Goal: Find specific page/section: Find specific page/section

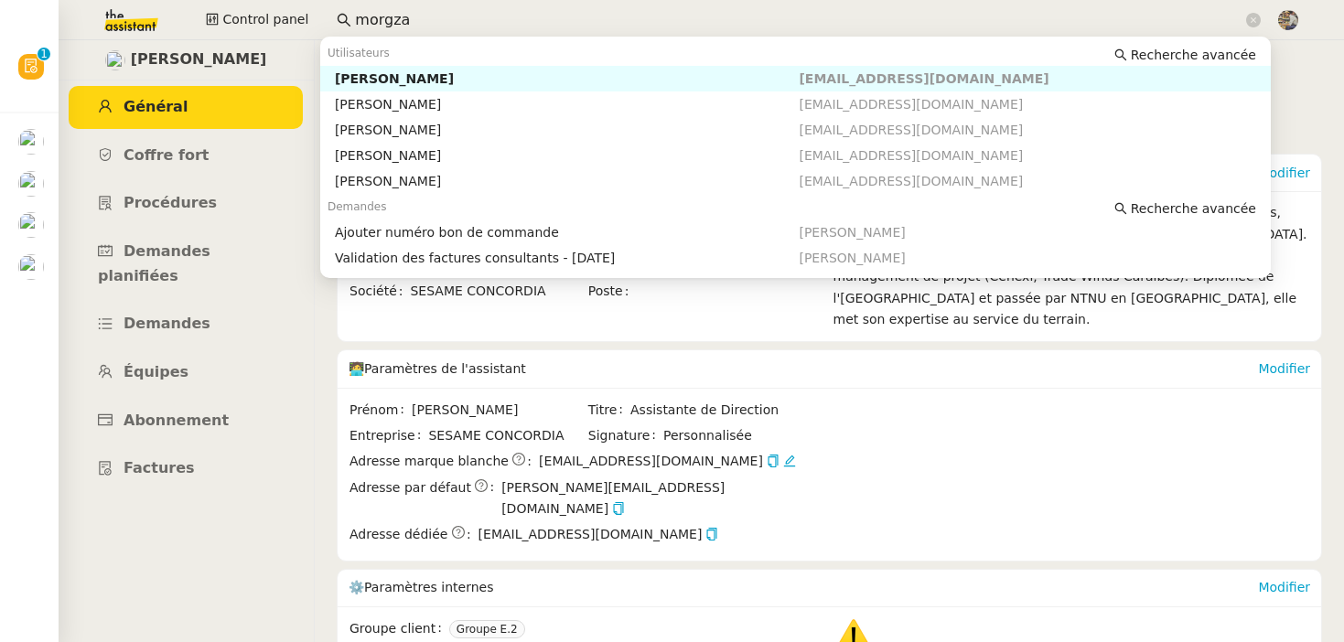
click at [412, 13] on input "morgza" at bounding box center [798, 20] width 887 height 25
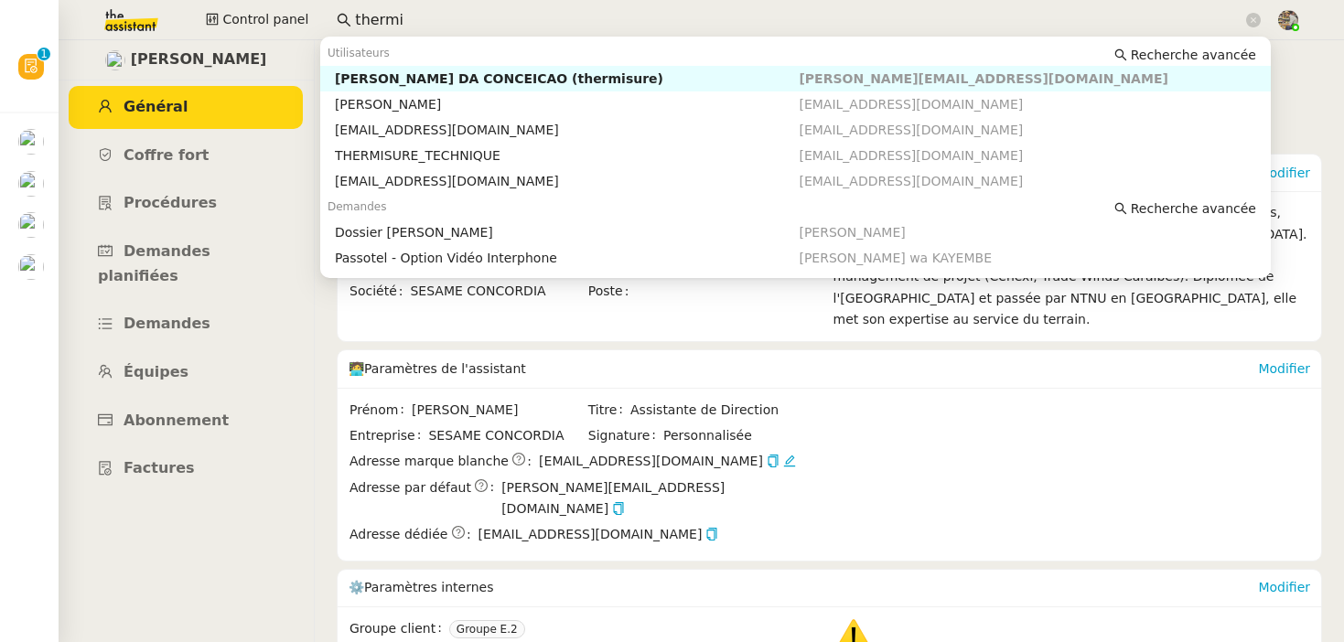
click at [445, 84] on div "[PERSON_NAME] DA CONCEICAO (thermisure)" at bounding box center [567, 78] width 465 height 16
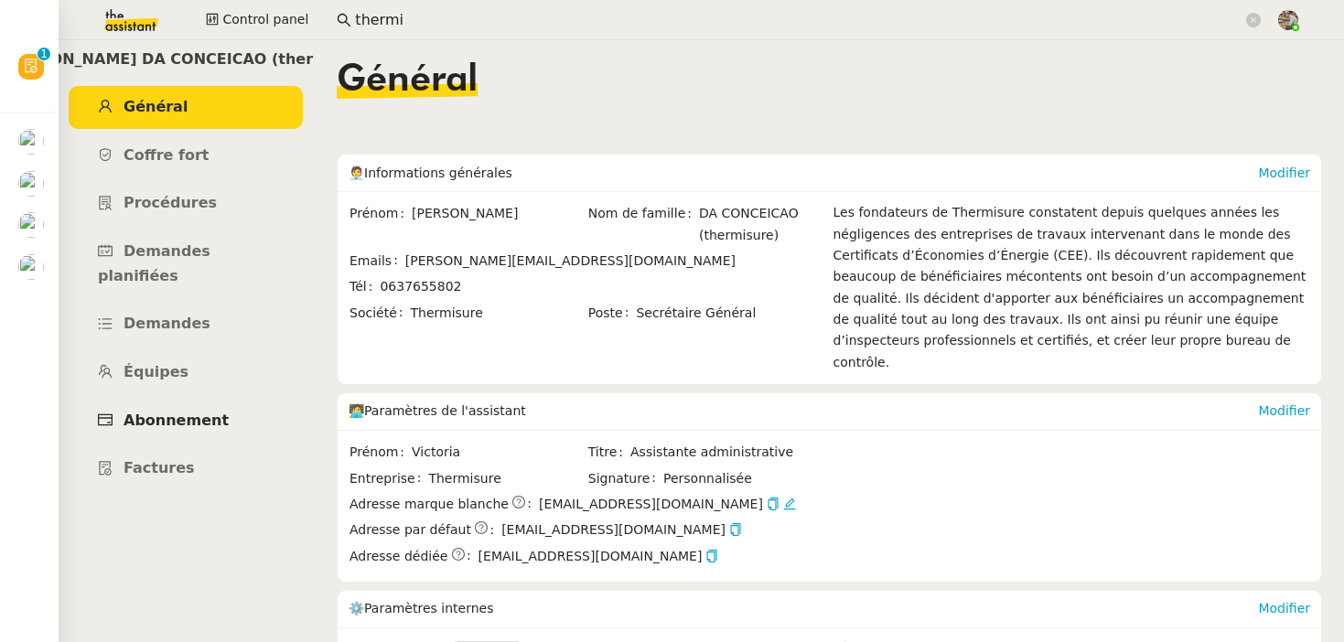
click at [199, 412] on span "Abonnement" at bounding box center [175, 420] width 105 height 17
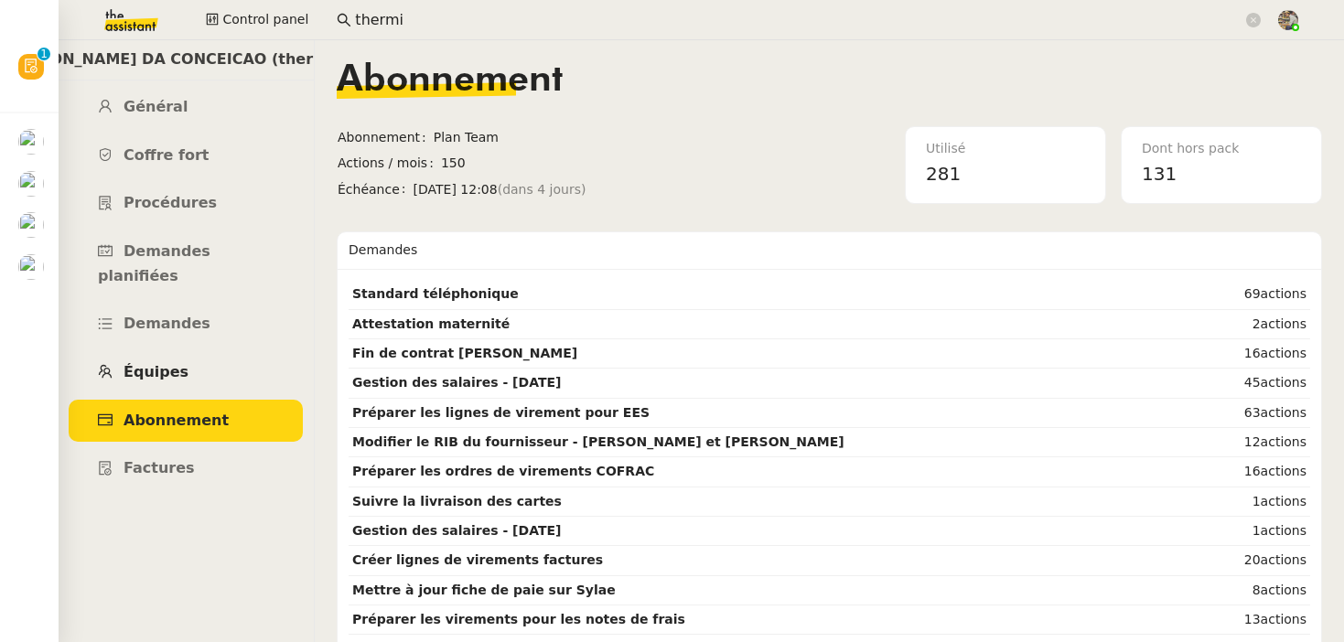
click at [183, 351] on link "Équipes" at bounding box center [186, 372] width 234 height 43
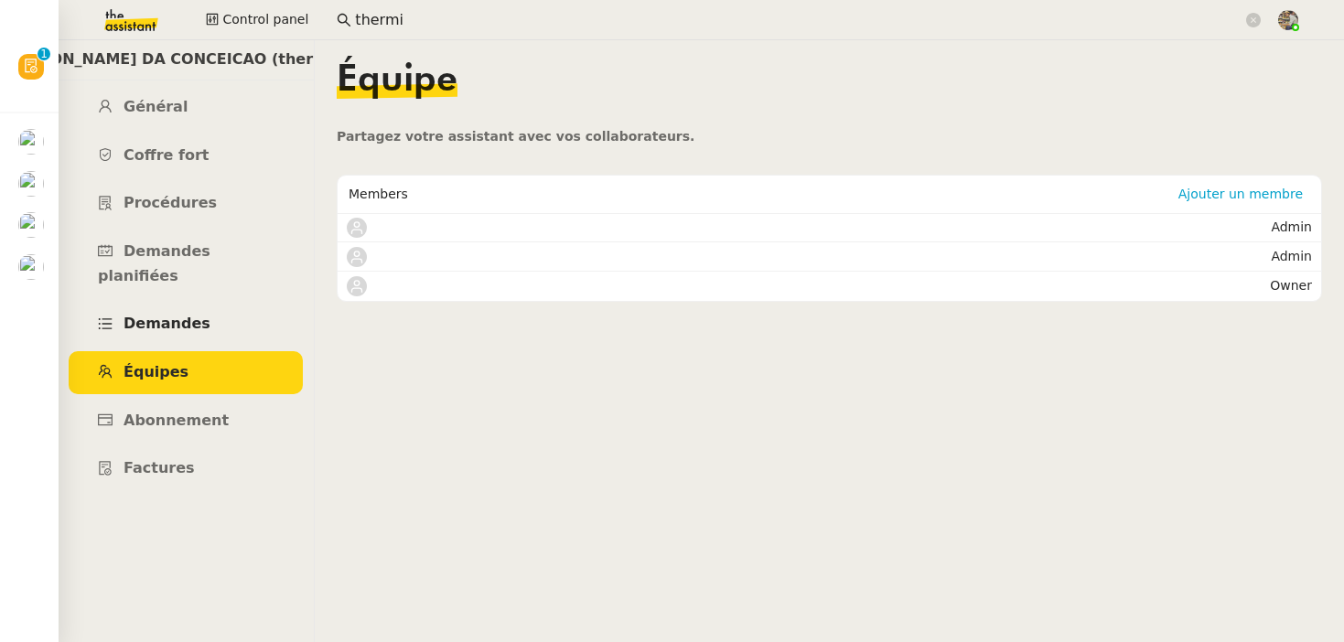
click at [183, 308] on link "Demandes" at bounding box center [186, 324] width 234 height 43
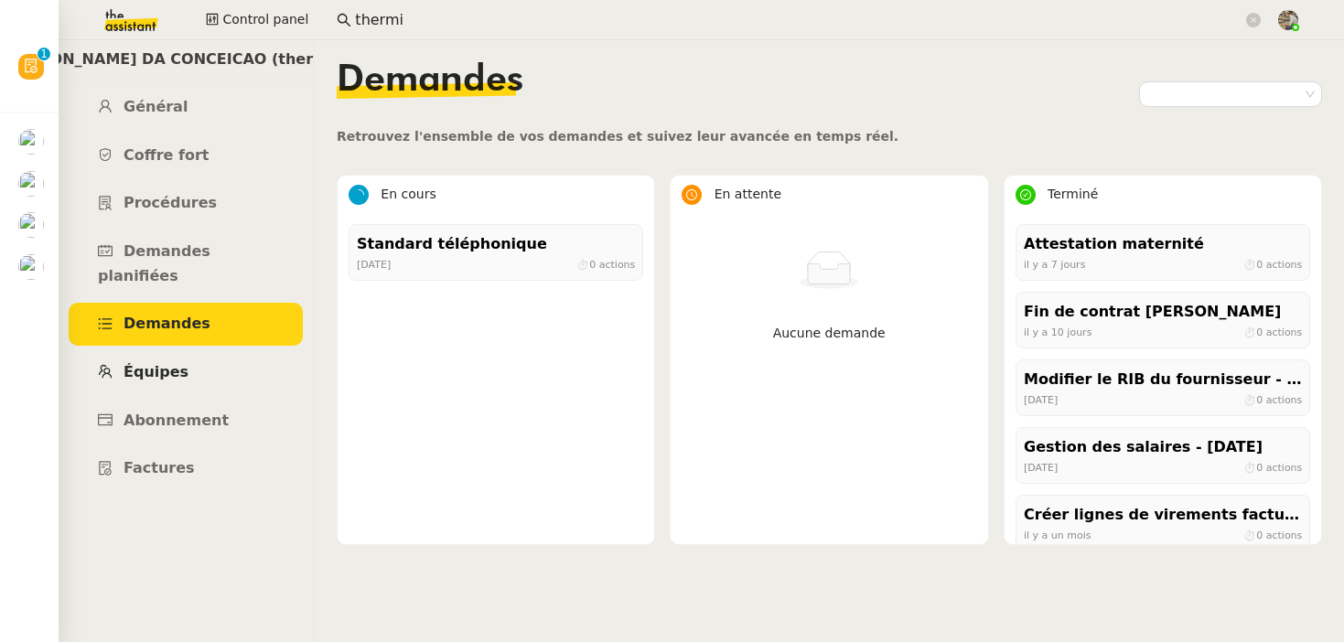
click at [177, 363] on span "Équipes" at bounding box center [155, 371] width 65 height 17
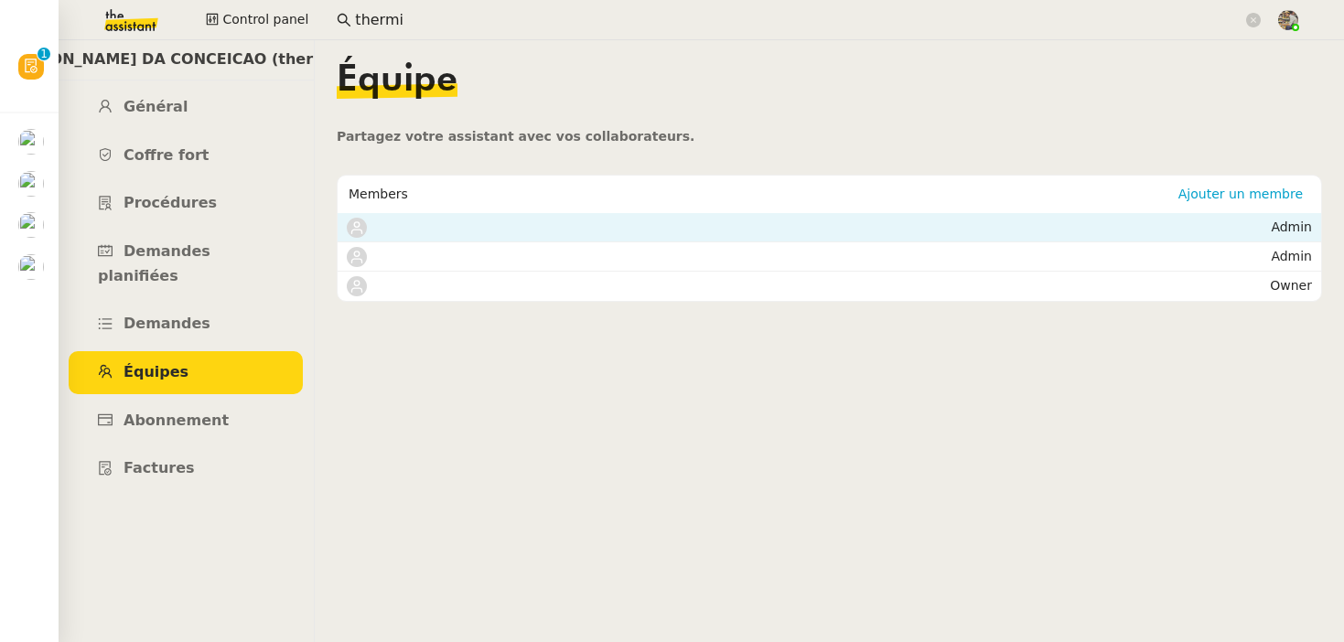
click at [416, 241] on nz-list-item "Admin" at bounding box center [829, 227] width 983 height 29
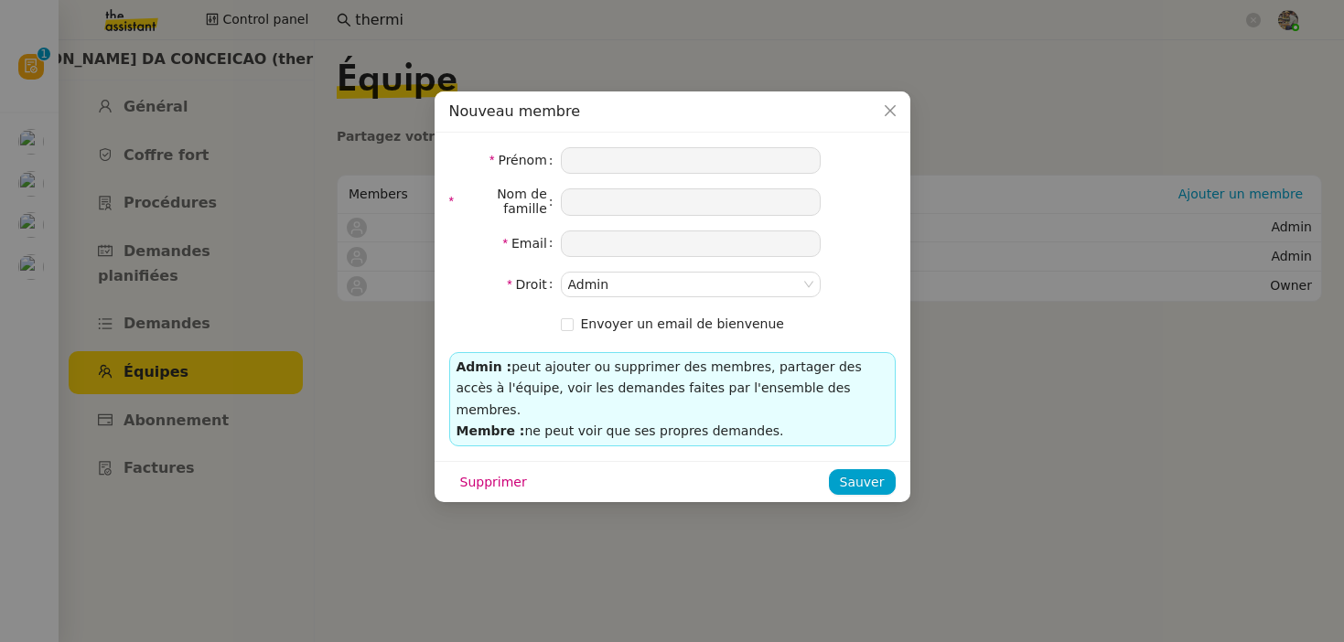
click at [308, 272] on nz-modal-container "Nouveau membre Prénom Nom de famille Email Droit Admin Envoyer un email de bien…" at bounding box center [672, 321] width 1344 height 642
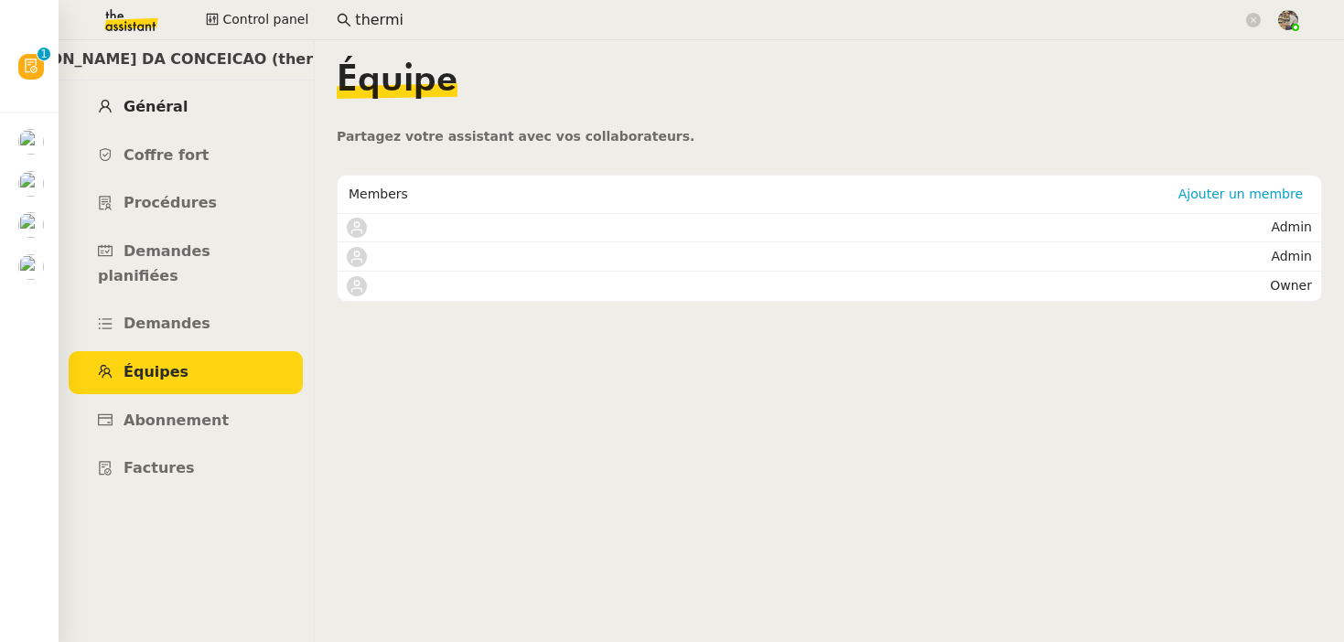
click at [152, 113] on span "Général" at bounding box center [155, 106] width 64 height 17
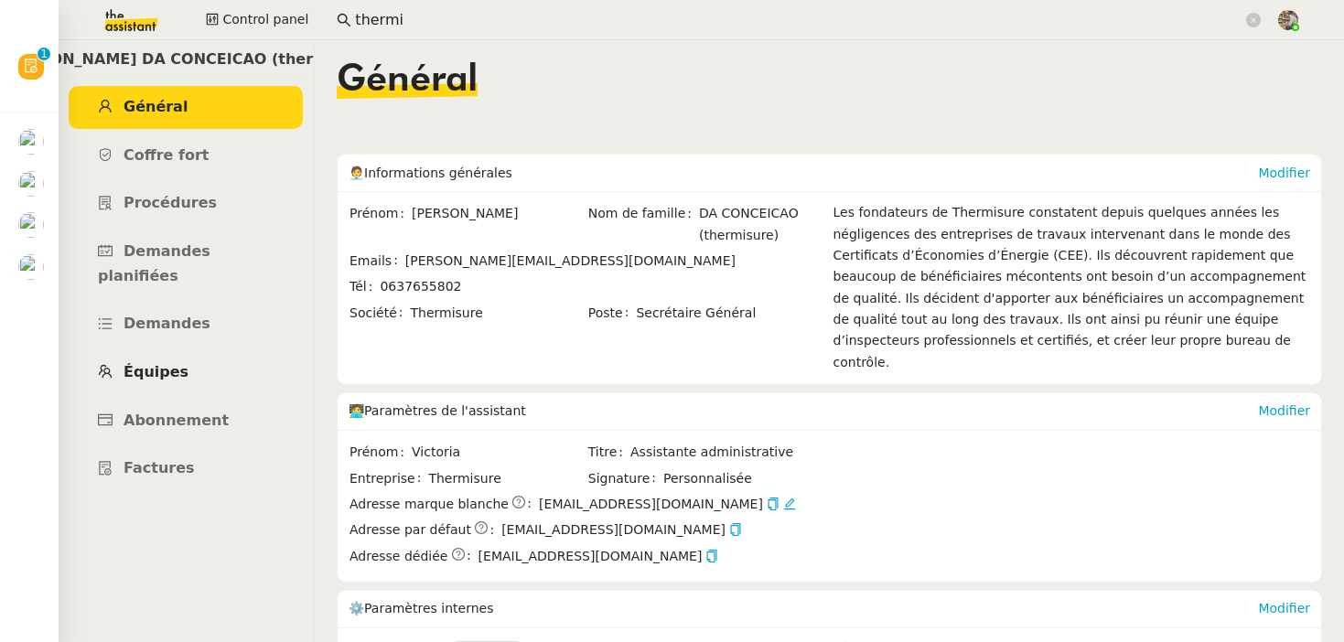
click at [207, 351] on link "Équipes" at bounding box center [186, 372] width 234 height 43
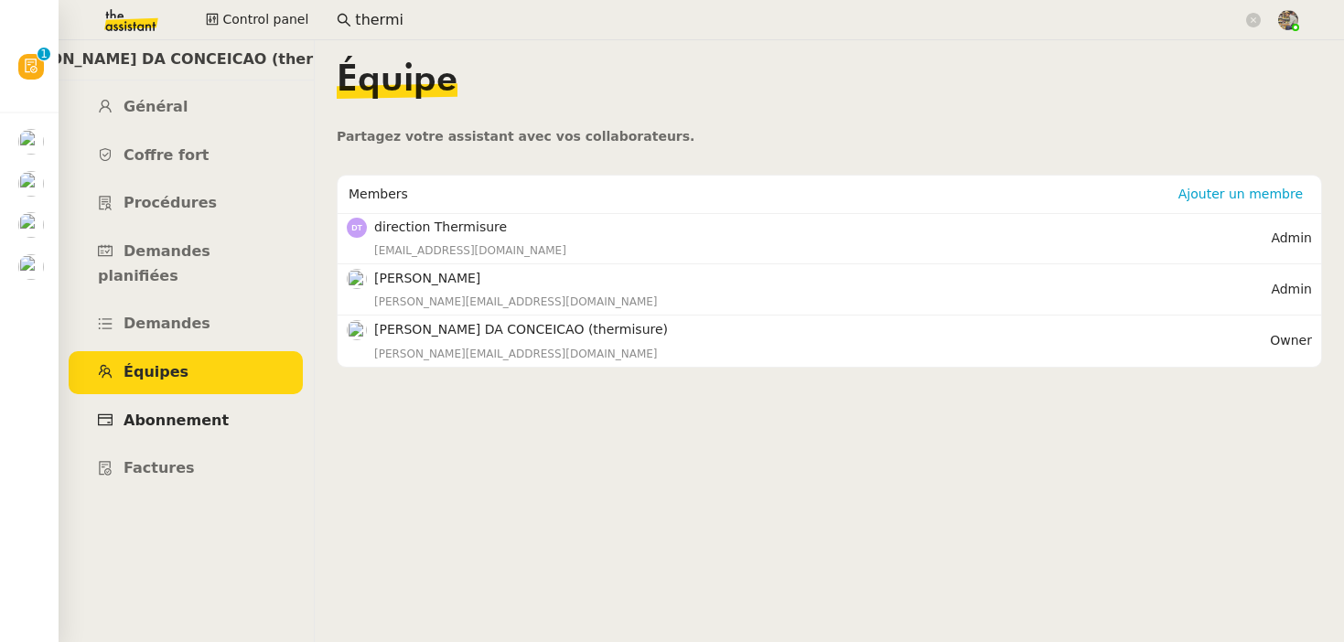
click at [174, 400] on link "Abonnement" at bounding box center [186, 421] width 234 height 43
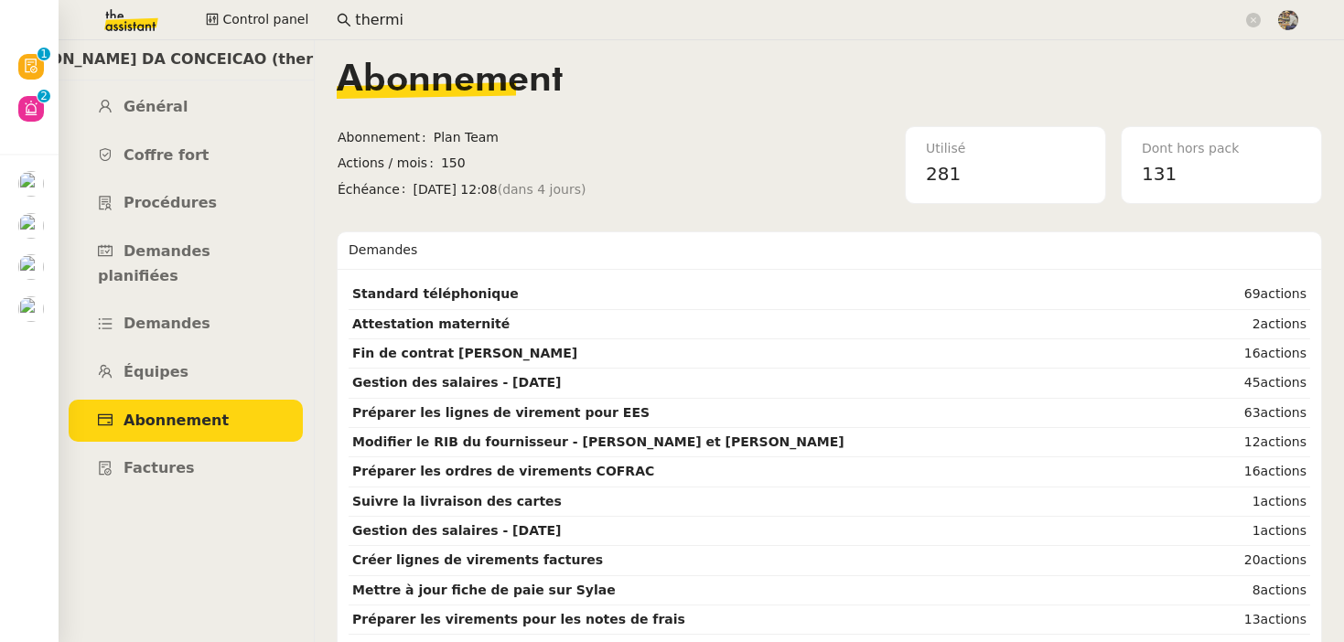
click at [381, 26] on input "thermi" at bounding box center [798, 20] width 887 height 25
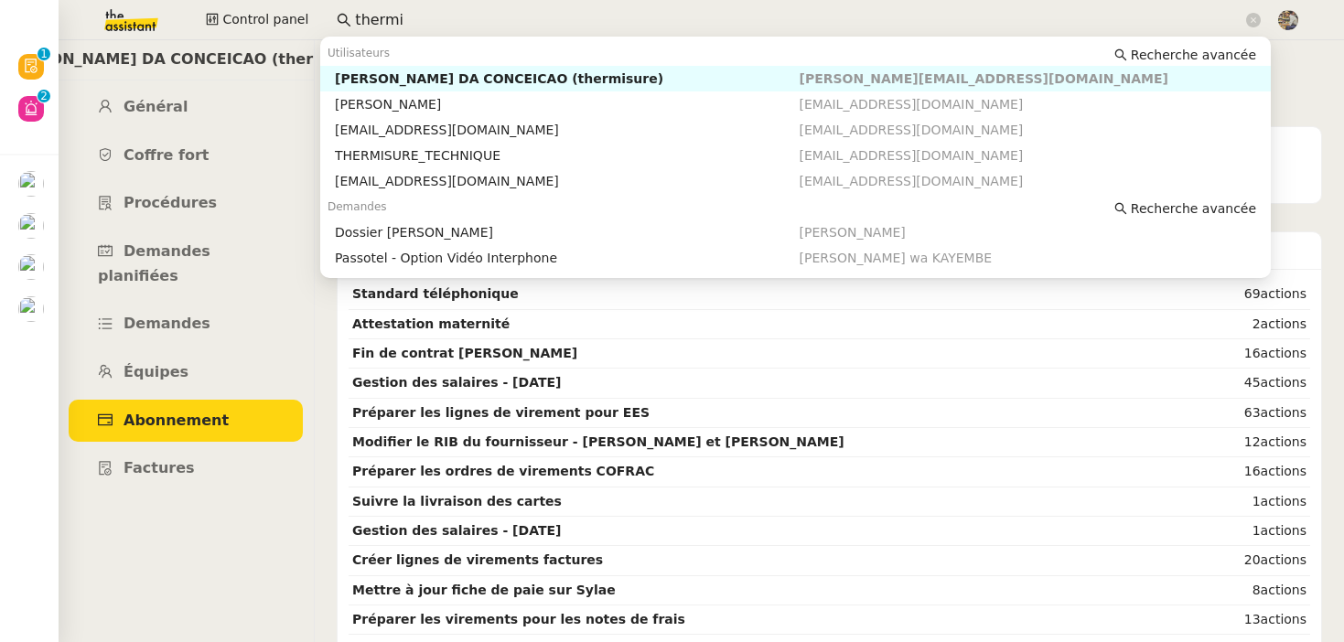
click at [381, 26] on input "thermi" at bounding box center [798, 20] width 887 height 25
paste input "[PERSON_NAME]"
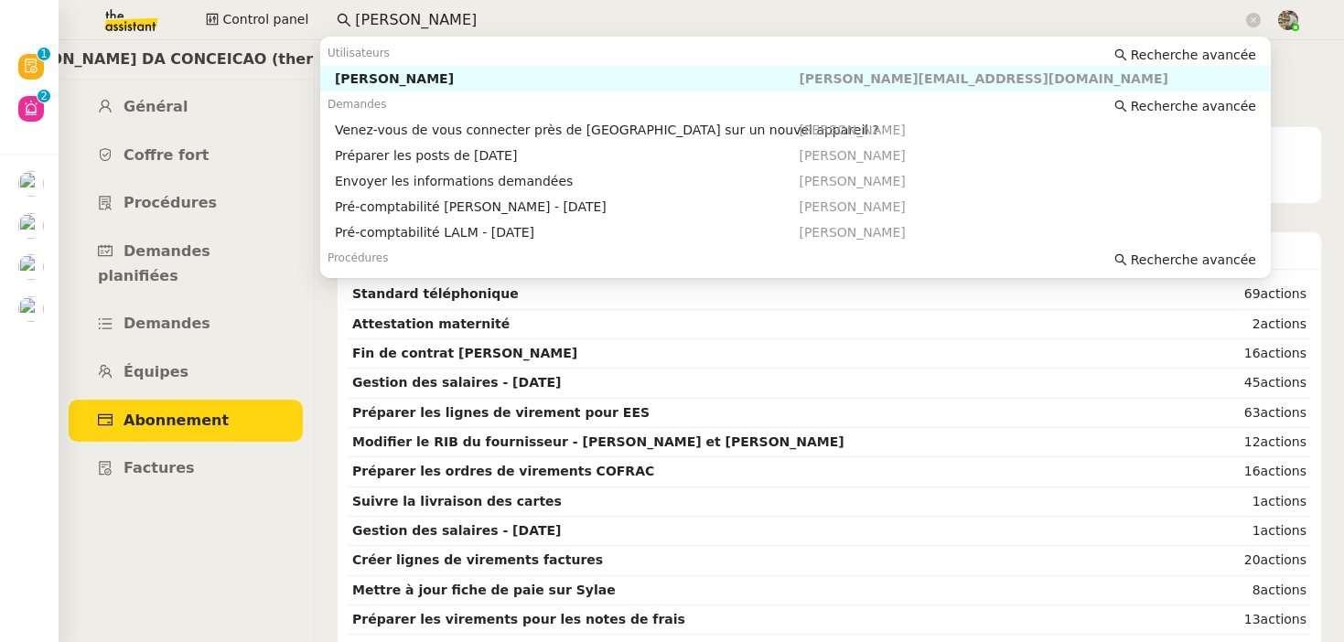
click at [403, 86] on div "[PERSON_NAME]" at bounding box center [567, 78] width 465 height 16
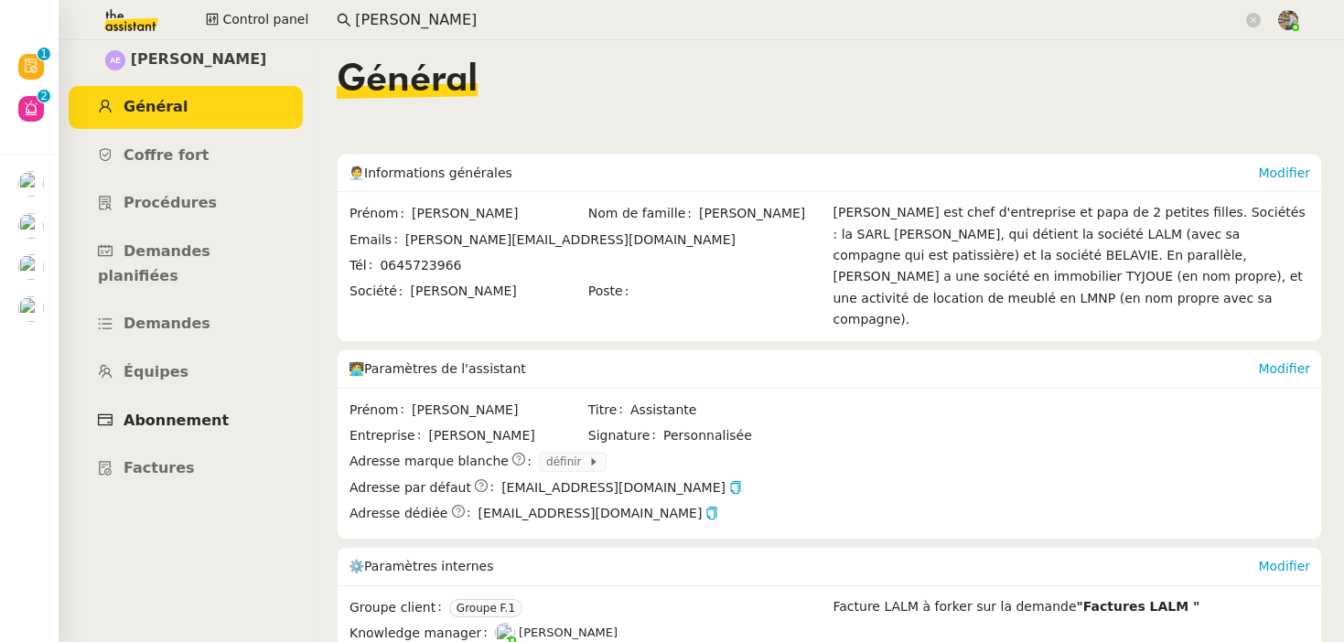
click at [157, 412] on span "Abonnement" at bounding box center [175, 420] width 105 height 17
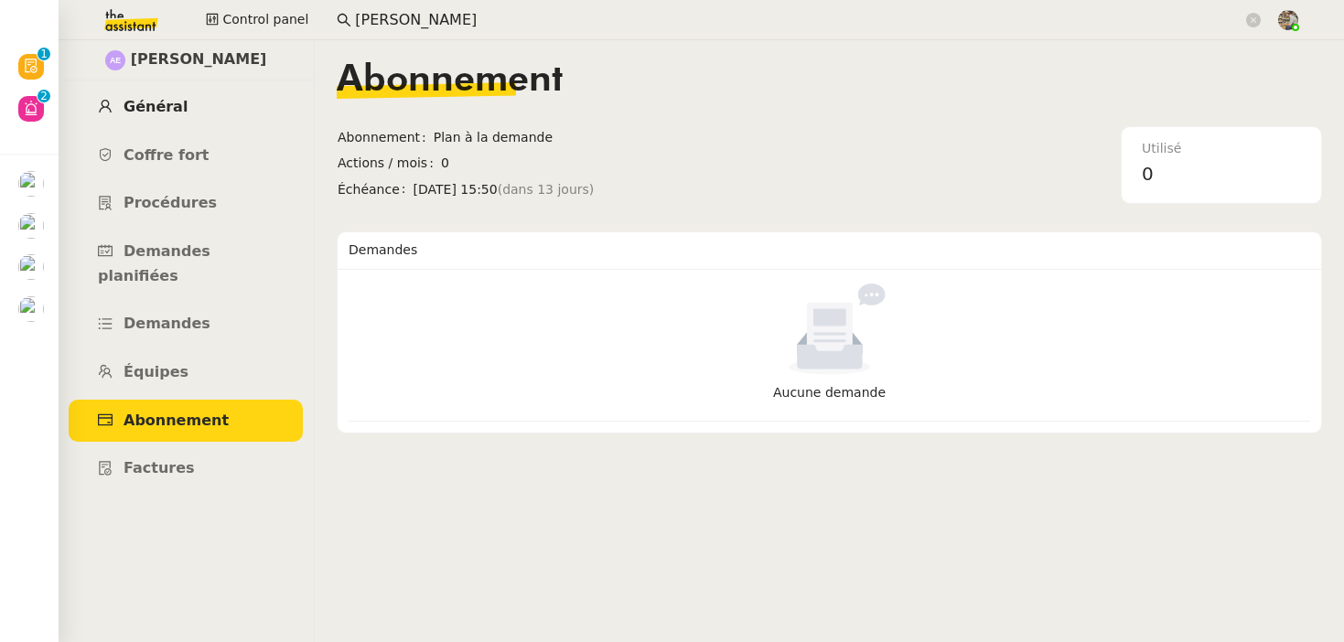
click at [187, 113] on link "Général" at bounding box center [186, 107] width 234 height 43
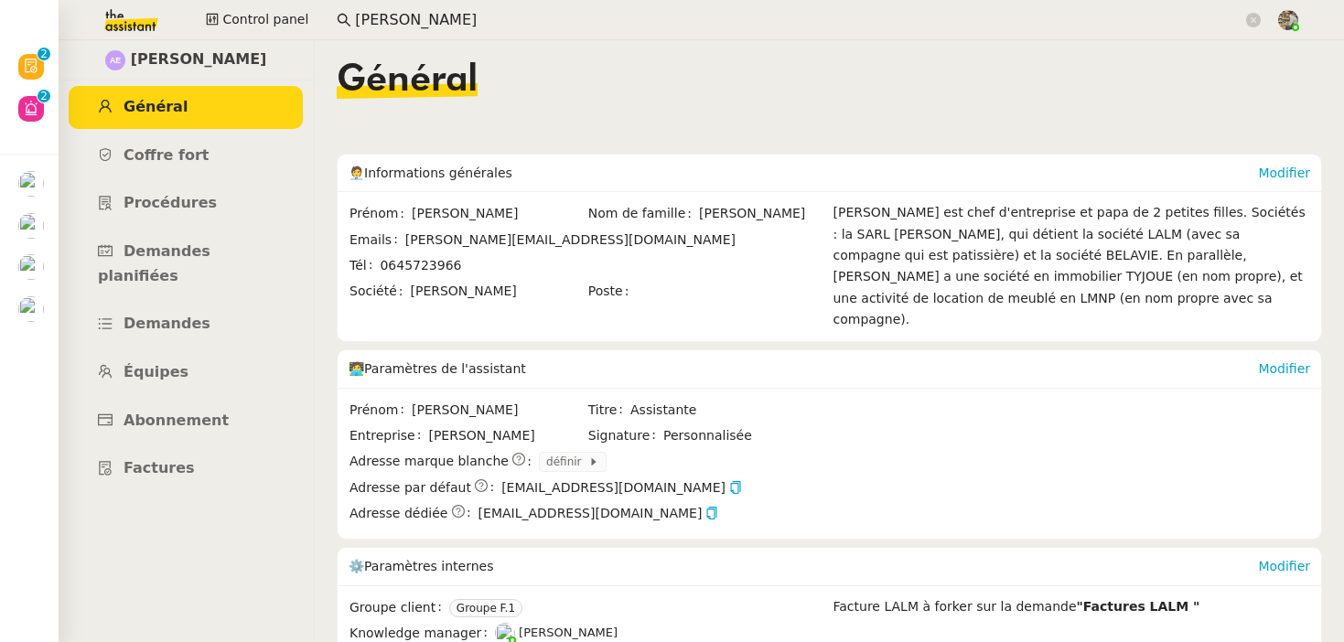
click at [423, 13] on input "[PERSON_NAME]" at bounding box center [798, 20] width 887 height 25
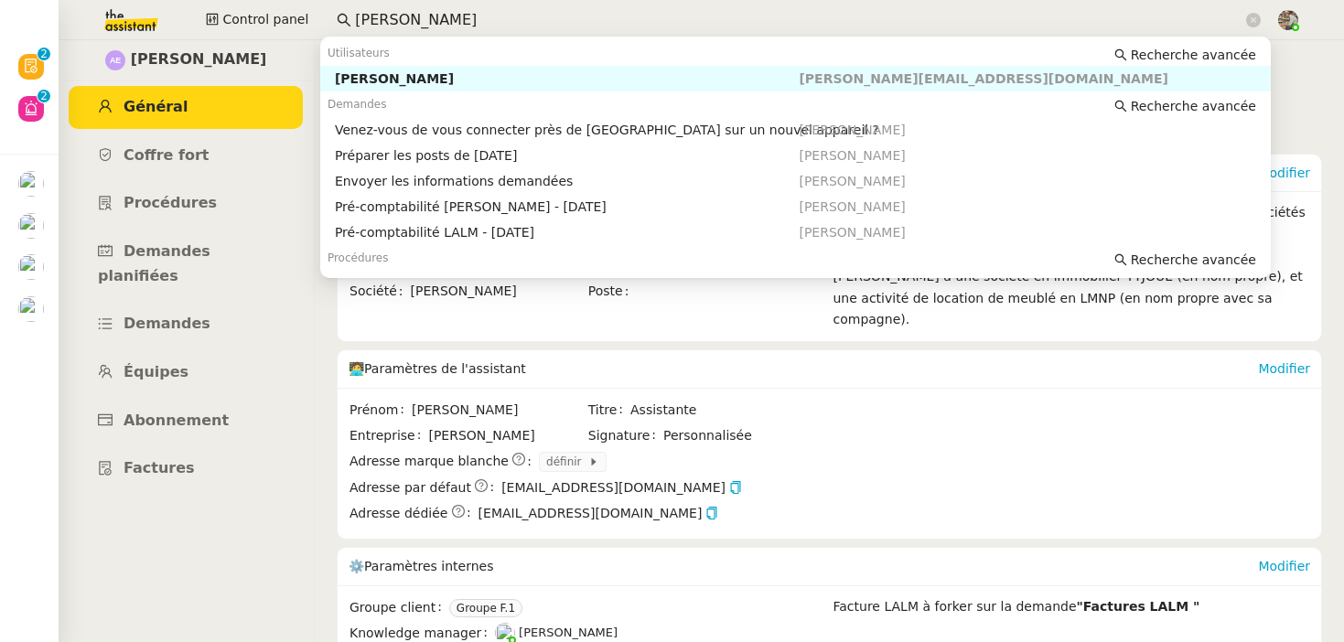
click at [423, 13] on input "[PERSON_NAME]" at bounding box center [798, 20] width 887 height 25
click at [196, 104] on link "Général" at bounding box center [186, 107] width 234 height 43
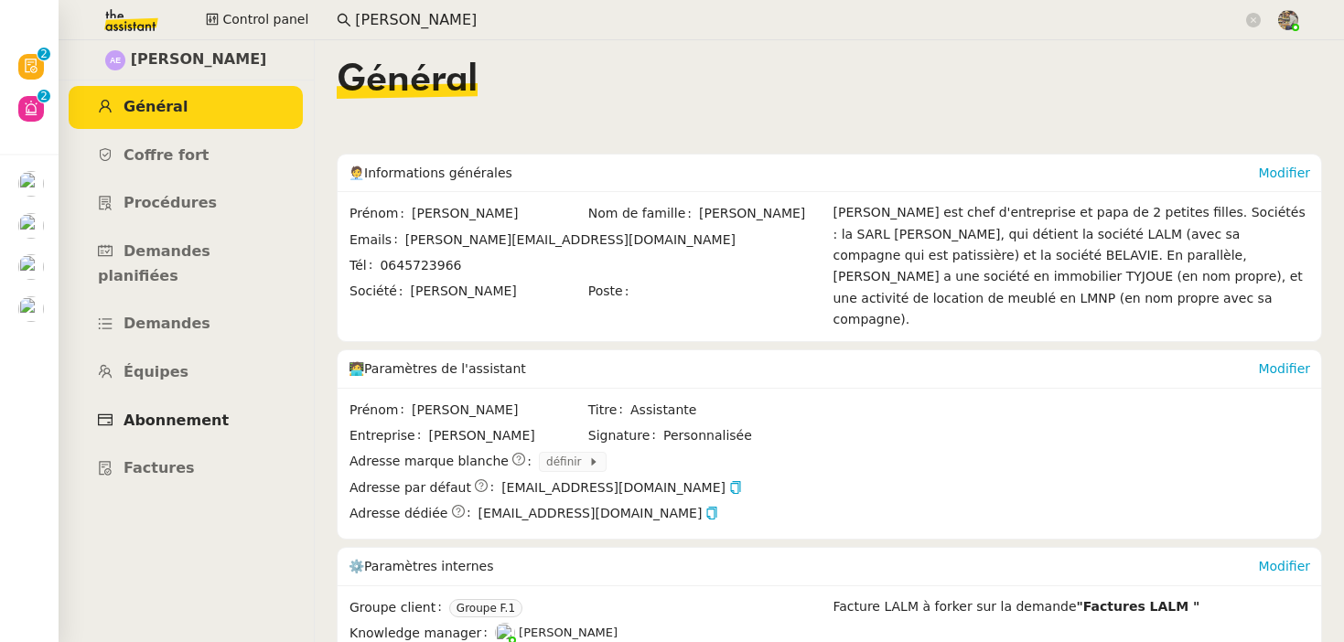
click at [136, 400] on link "Abonnement" at bounding box center [186, 421] width 234 height 43
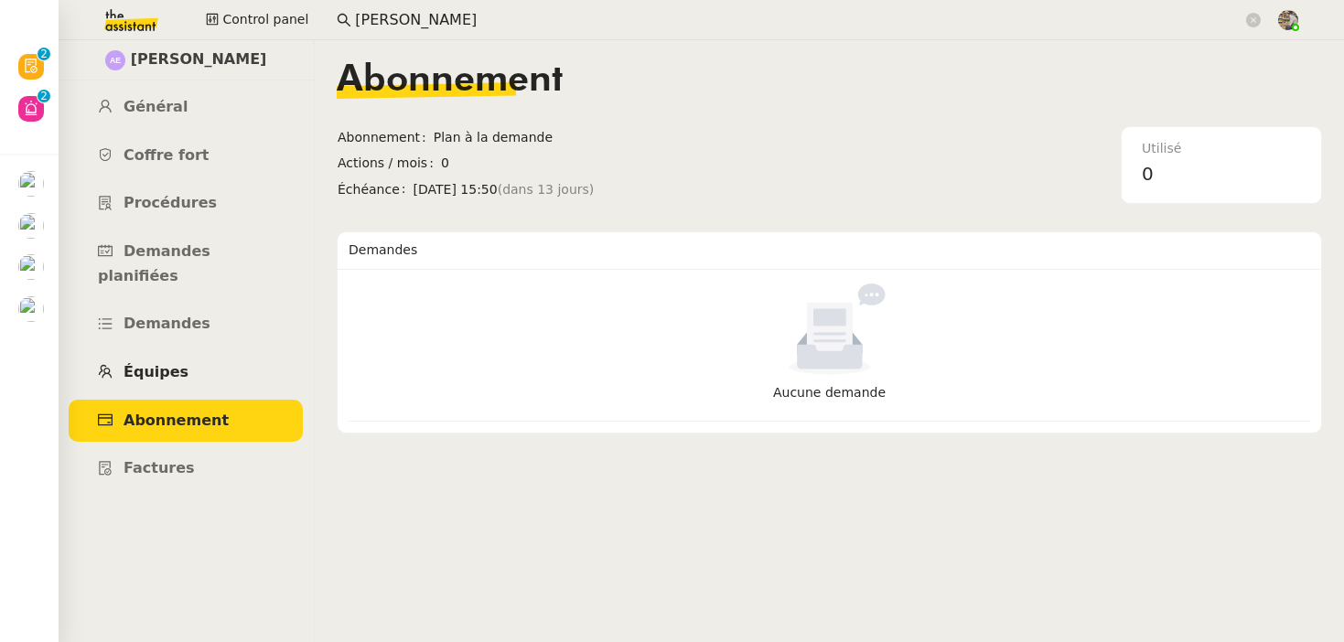
click at [155, 363] on span "Équipes" at bounding box center [155, 371] width 65 height 17
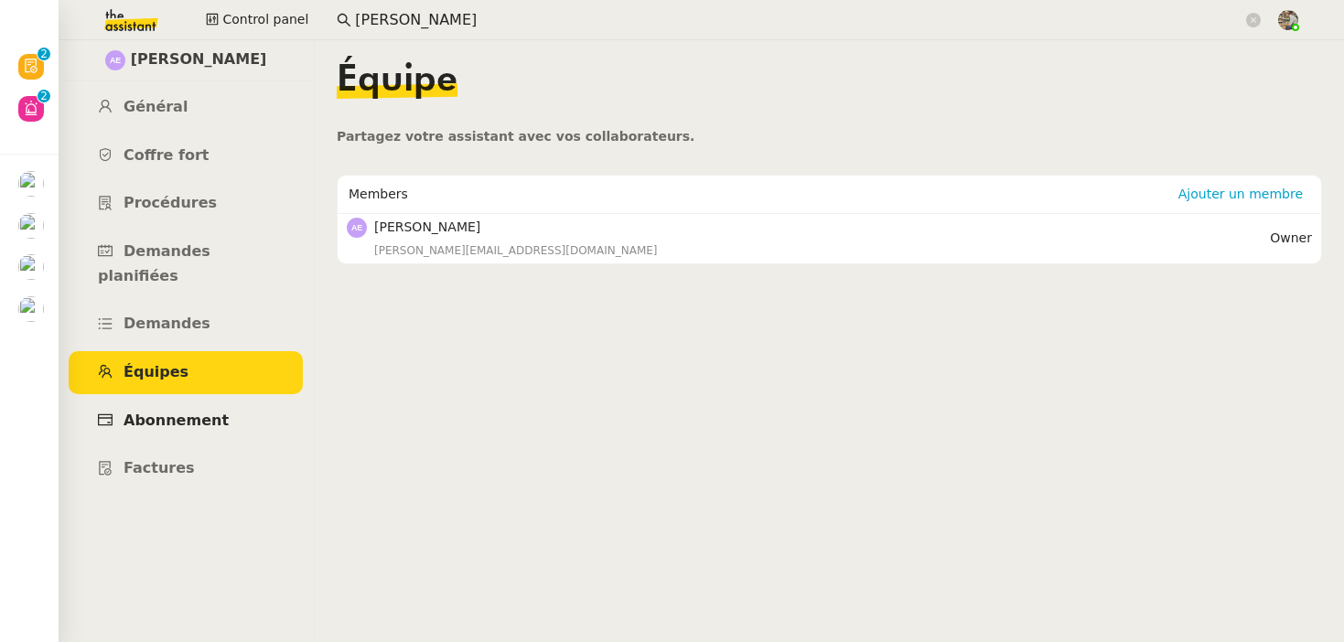
click at [188, 410] on link "Abonnement" at bounding box center [186, 421] width 234 height 43
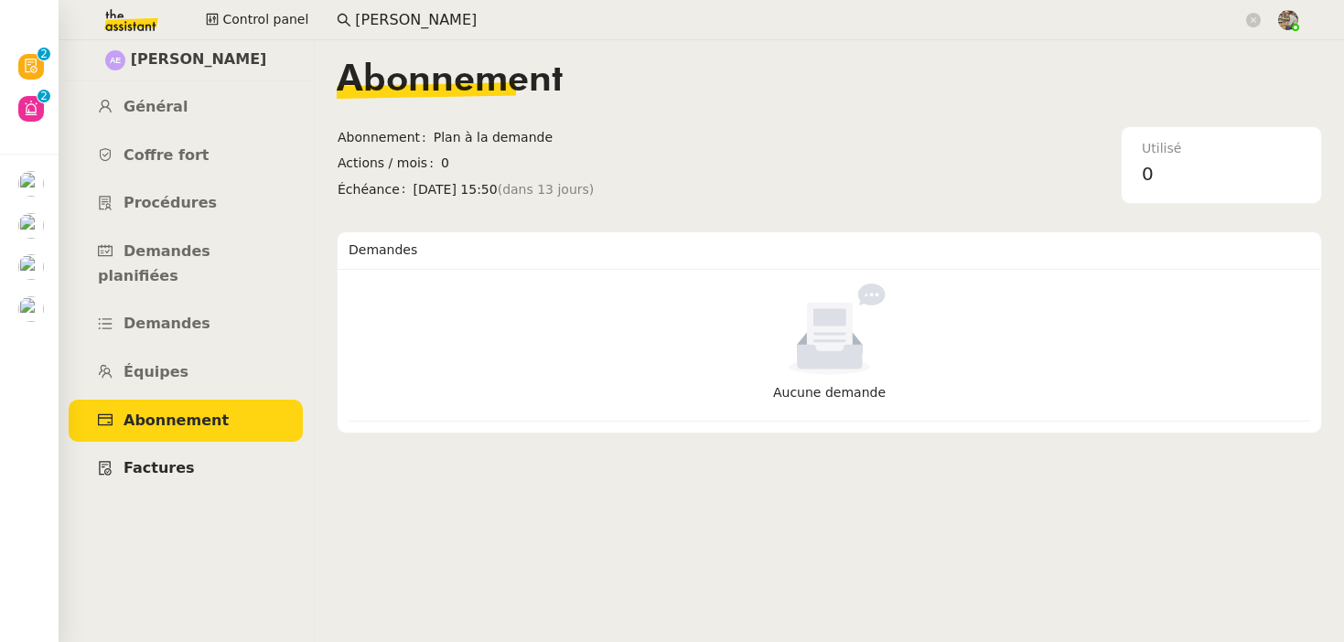
click at [177, 456] on link "Factures" at bounding box center [186, 468] width 234 height 43
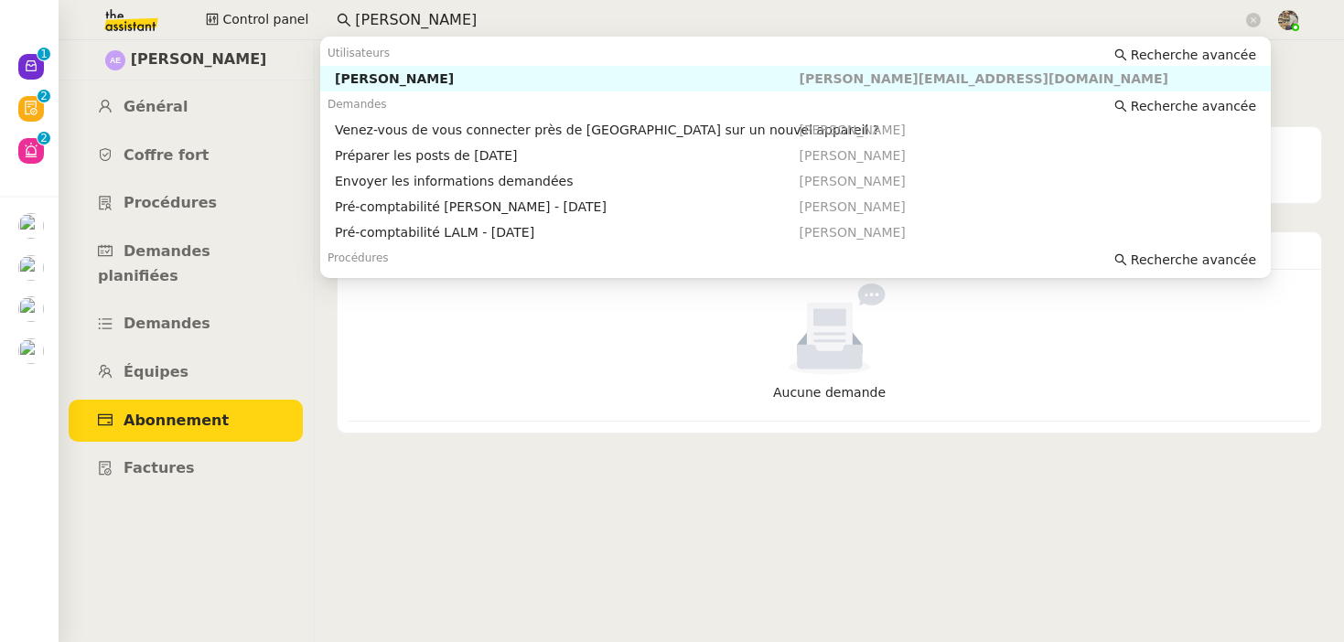
click at [383, 13] on input "[PERSON_NAME]" at bounding box center [798, 20] width 887 height 25
paste input "[PERSON_NAME]"
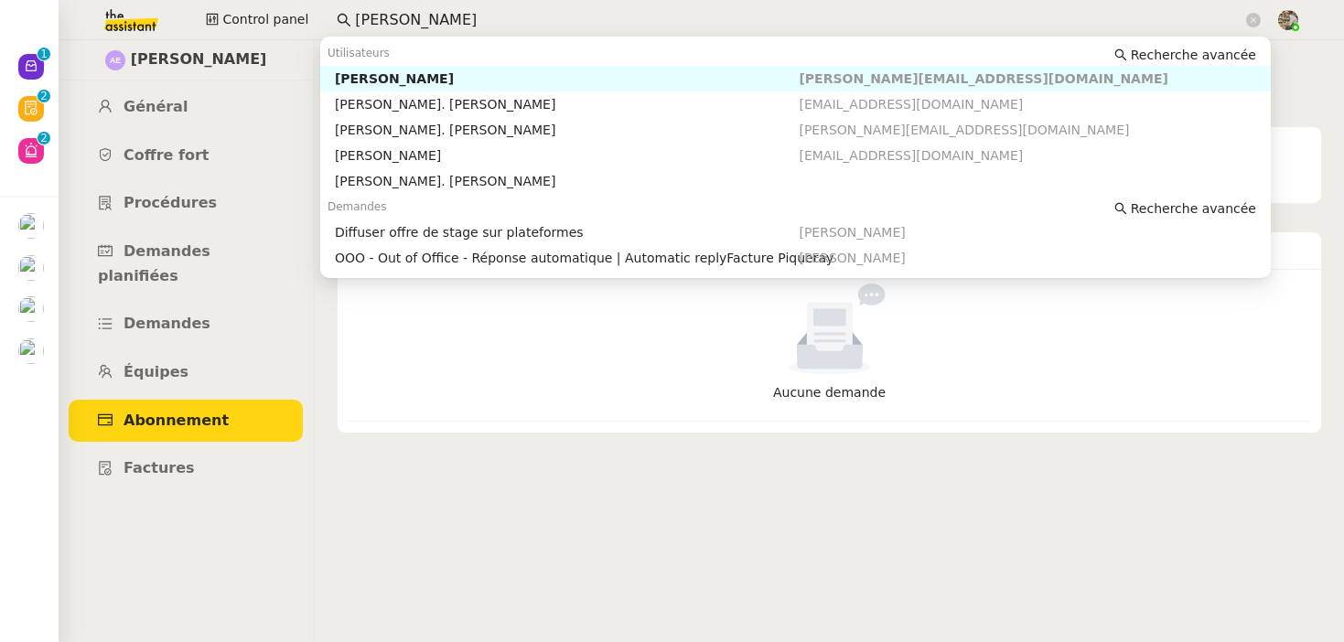
click at [393, 77] on div "[PERSON_NAME]" at bounding box center [567, 78] width 465 height 16
type input "[PERSON_NAME]"
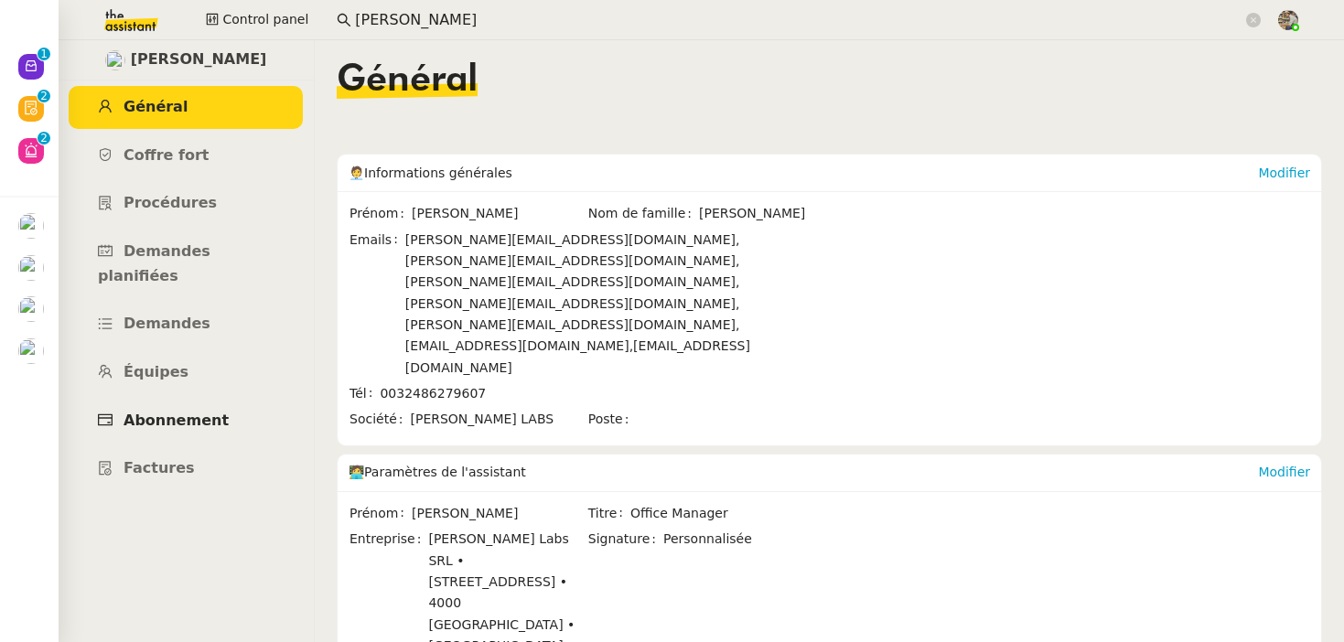
click at [148, 412] on span "Abonnement" at bounding box center [175, 420] width 105 height 17
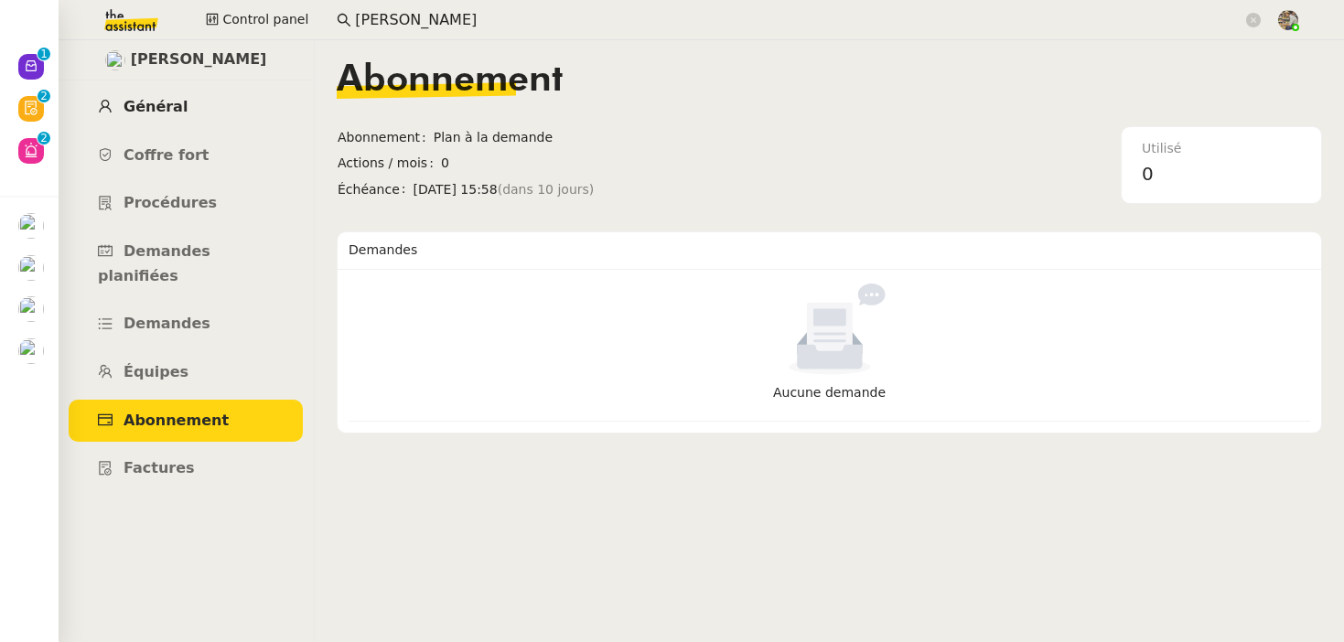
click at [156, 104] on span "Général" at bounding box center [155, 106] width 64 height 17
